Goal: Transaction & Acquisition: Purchase product/service

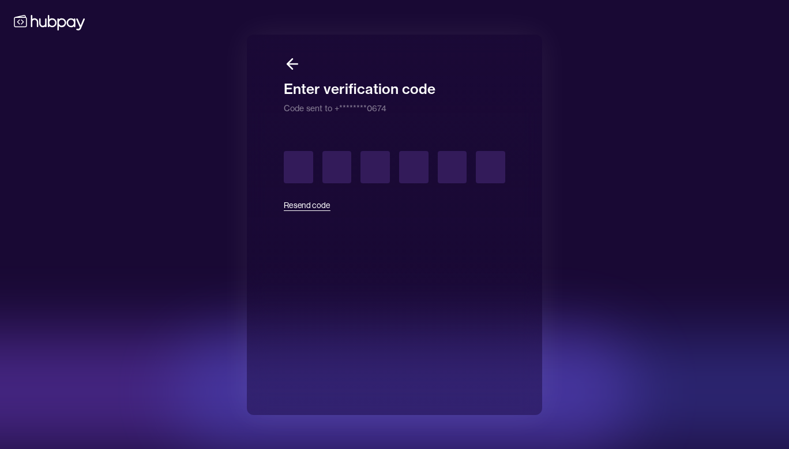
click at [287, 198] on button "Resend code" at bounding box center [307, 205] width 47 height 25
click at [301, 205] on div "Resend code" at bounding box center [394, 184] width 221 height 67
click at [321, 210] on button "Resend code" at bounding box center [307, 205] width 47 height 25
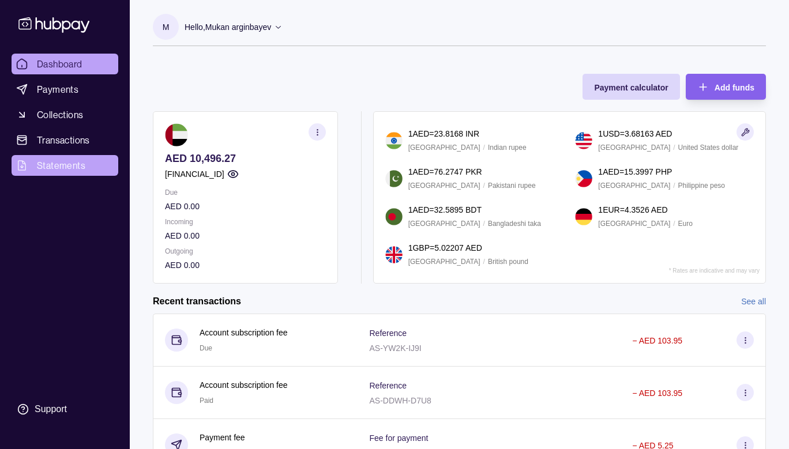
click at [73, 169] on span "Statements" at bounding box center [61, 166] width 48 height 14
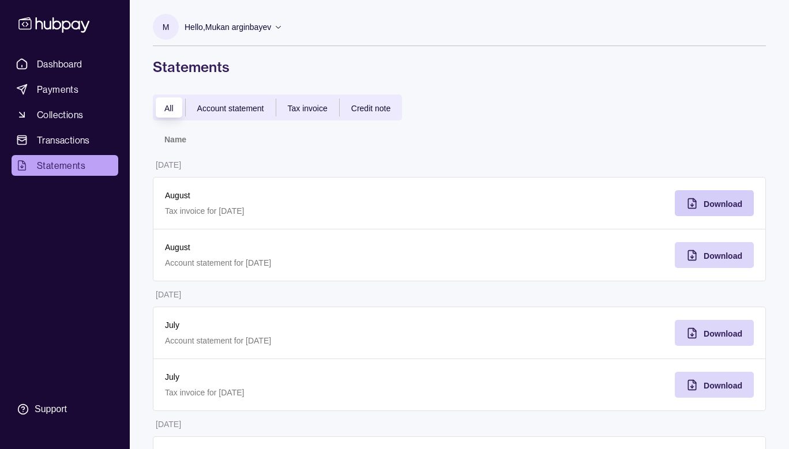
click at [704, 201] on div "Download" at bounding box center [705, 203] width 73 height 26
click at [720, 255] on span "Download" at bounding box center [723, 255] width 39 height 9
click at [70, 89] on span "Payments" at bounding box center [58, 89] width 42 height 14
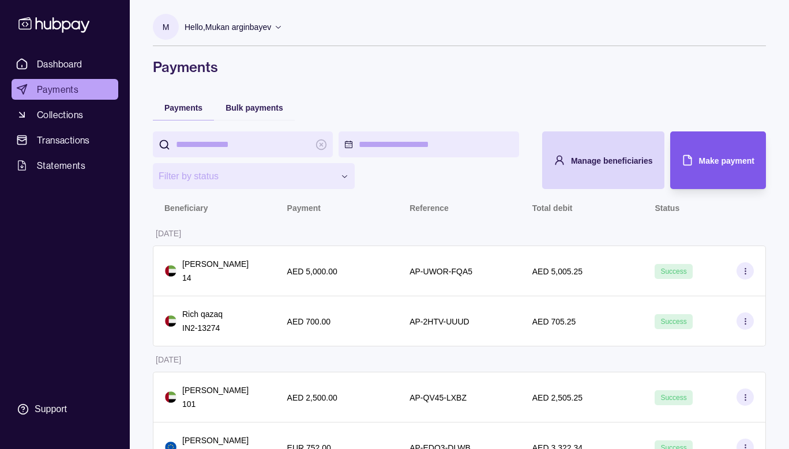
click at [697, 147] on div "Make payment" at bounding box center [709, 161] width 90 height 58
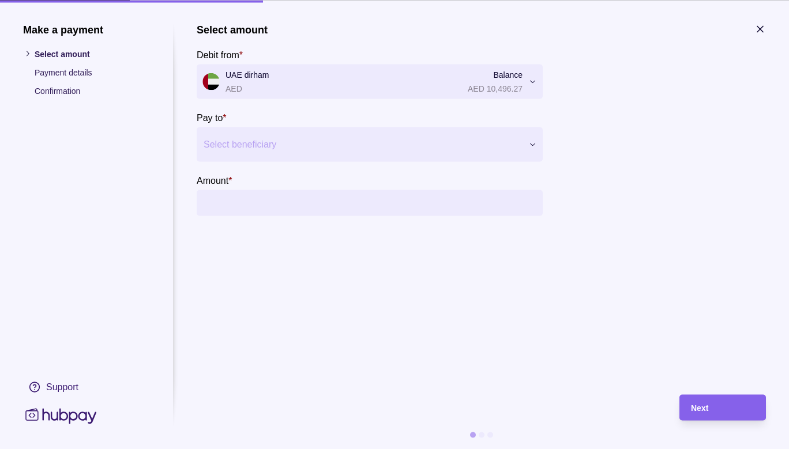
click at [276, 147] on div at bounding box center [363, 144] width 318 height 16
click at [265, 179] on span "Add new beneficiary" at bounding box center [259, 179] width 78 height 9
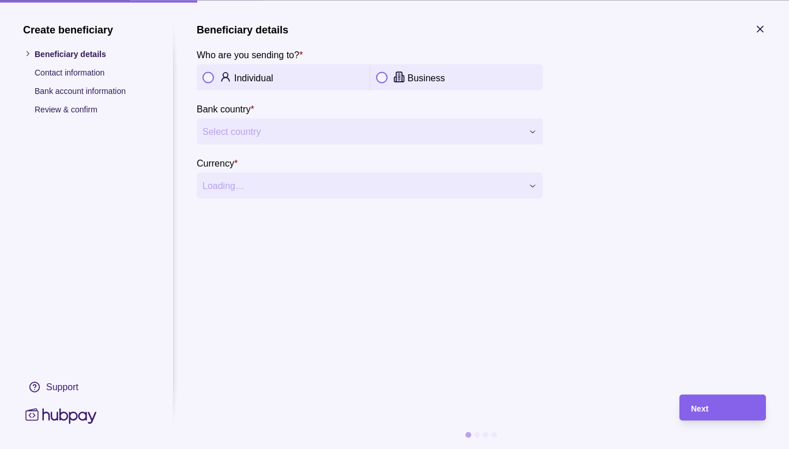
click at [313, 131] on span "Select country" at bounding box center [362, 132] width 320 height 14
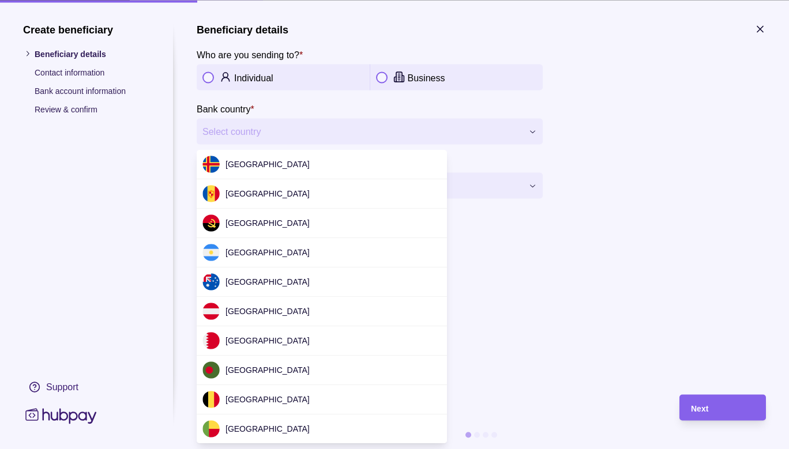
click at [302, 133] on div at bounding box center [394, 224] width 789 height 449
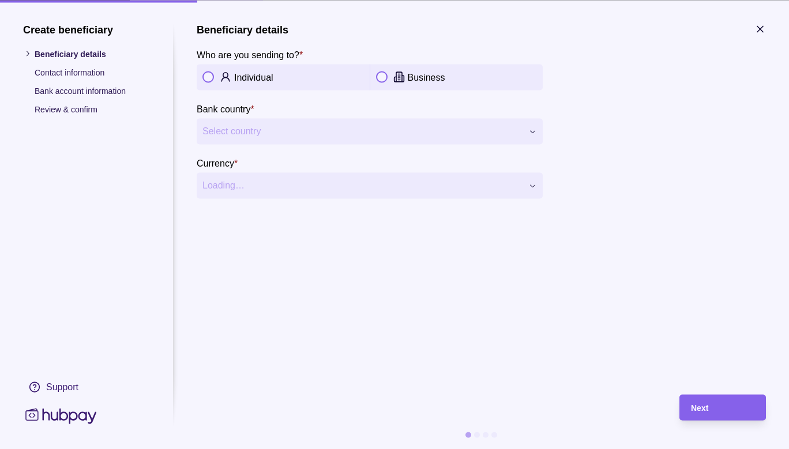
click at [262, 136] on span "Select country" at bounding box center [362, 132] width 320 height 14
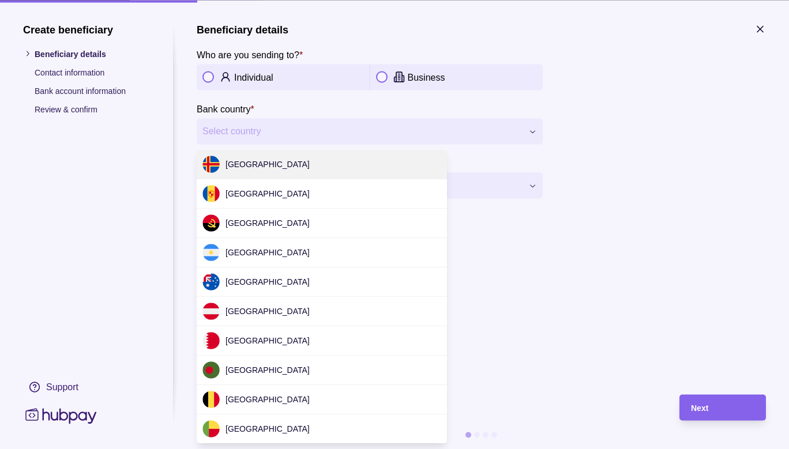
scroll to position [1574, 0]
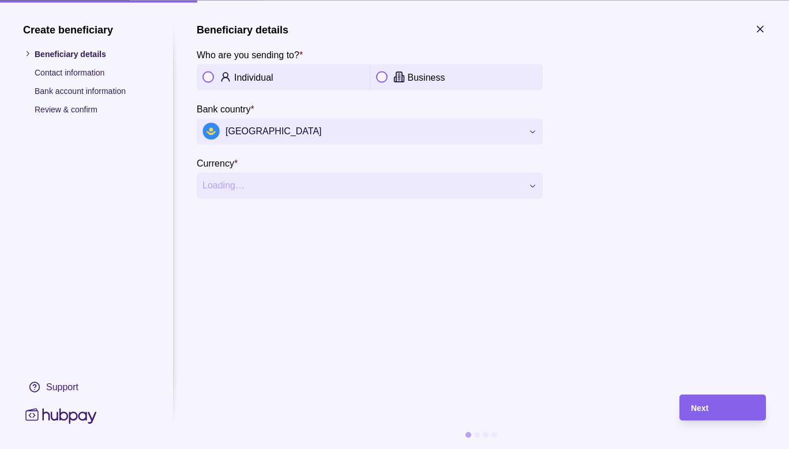
click at [358, 210] on section "**********" at bounding box center [481, 203] width 569 height 360
click at [203, 78] on div "Individual" at bounding box center [283, 77] width 173 height 26
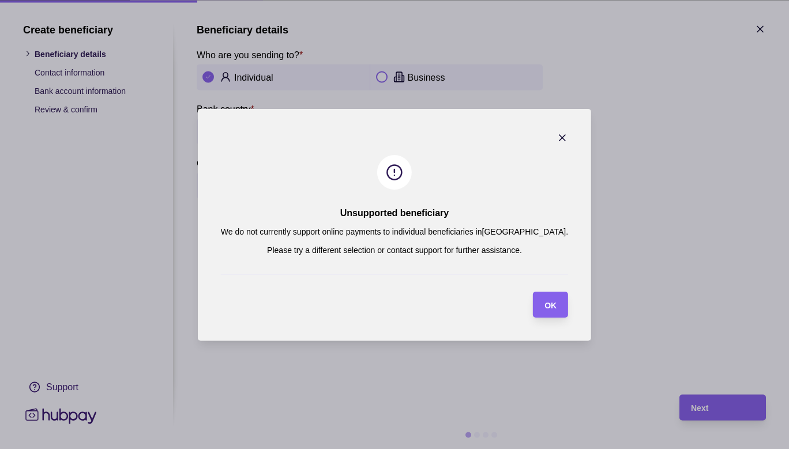
click at [276, 188] on section "Unsupported beneficiary We do not currently support online payments to individu…" at bounding box center [394, 225] width 393 height 232
click at [529, 298] on div "OK" at bounding box center [541, 305] width 29 height 26
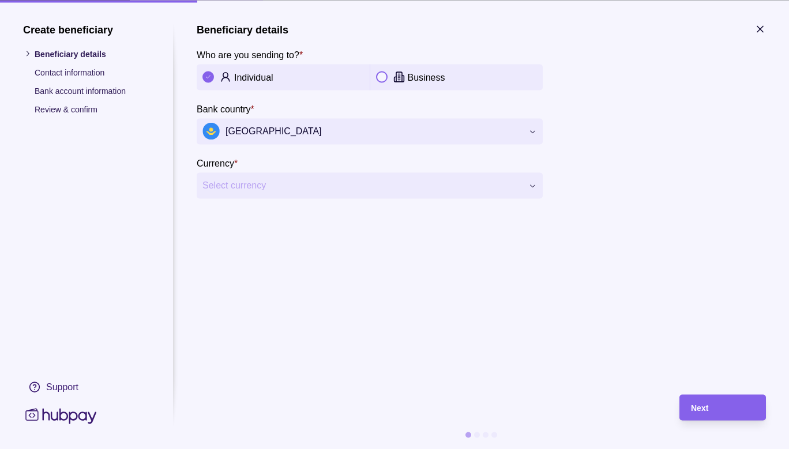
click at [395, 79] on icon at bounding box center [399, 78] width 12 height 12
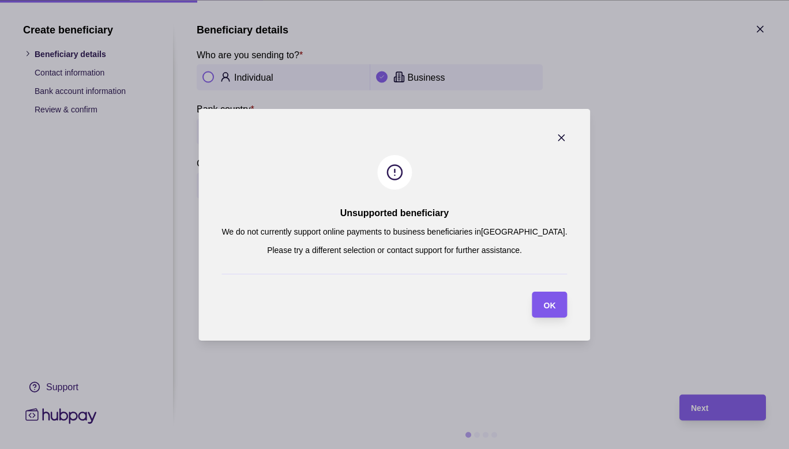
click at [544, 302] on span "OK" at bounding box center [550, 305] width 12 height 9
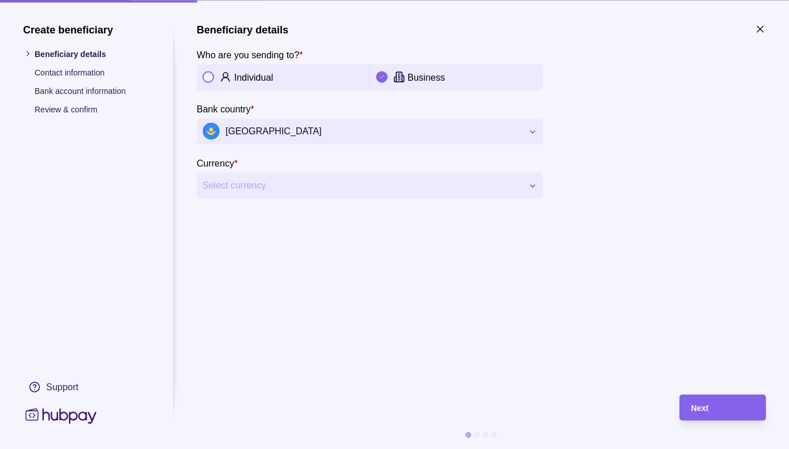
click at [212, 77] on button "button" at bounding box center [208, 78] width 12 height 12
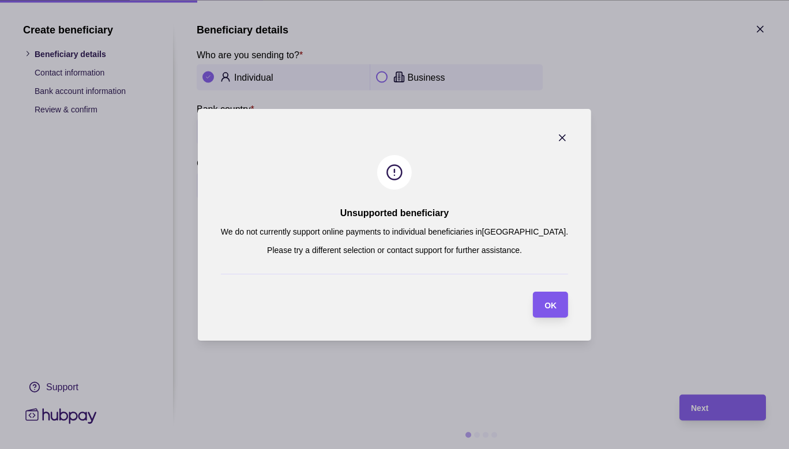
click at [545, 301] on span "OK" at bounding box center [551, 305] width 12 height 9
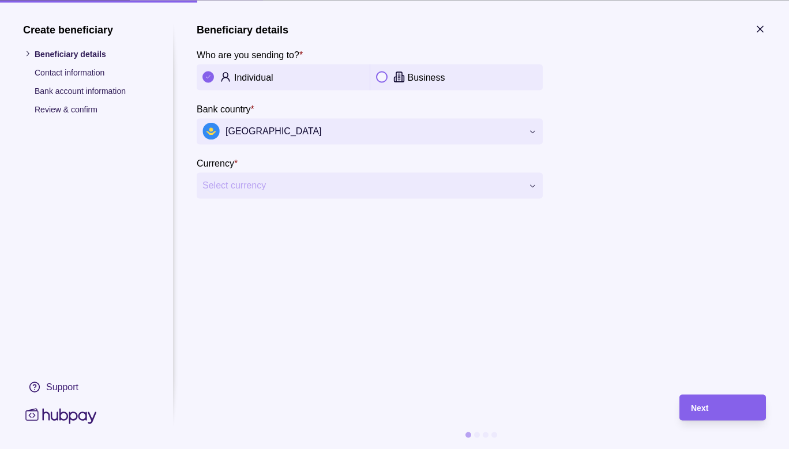
click at [382, 80] on button "button" at bounding box center [382, 78] width 12 height 12
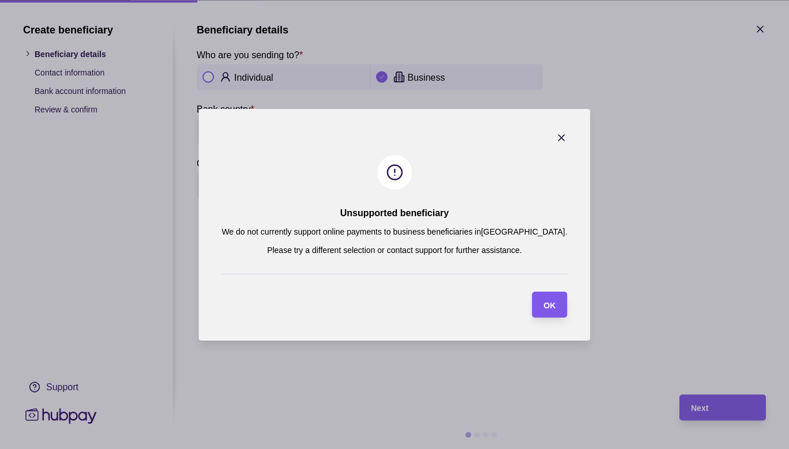
click at [527, 293] on div "OK" at bounding box center [541, 305] width 29 height 26
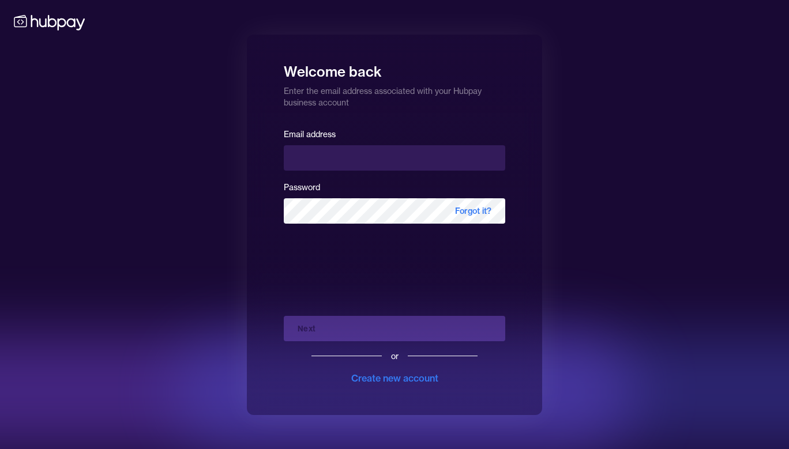
type input "**********"
